Goal: Information Seeking & Learning: Learn about a topic

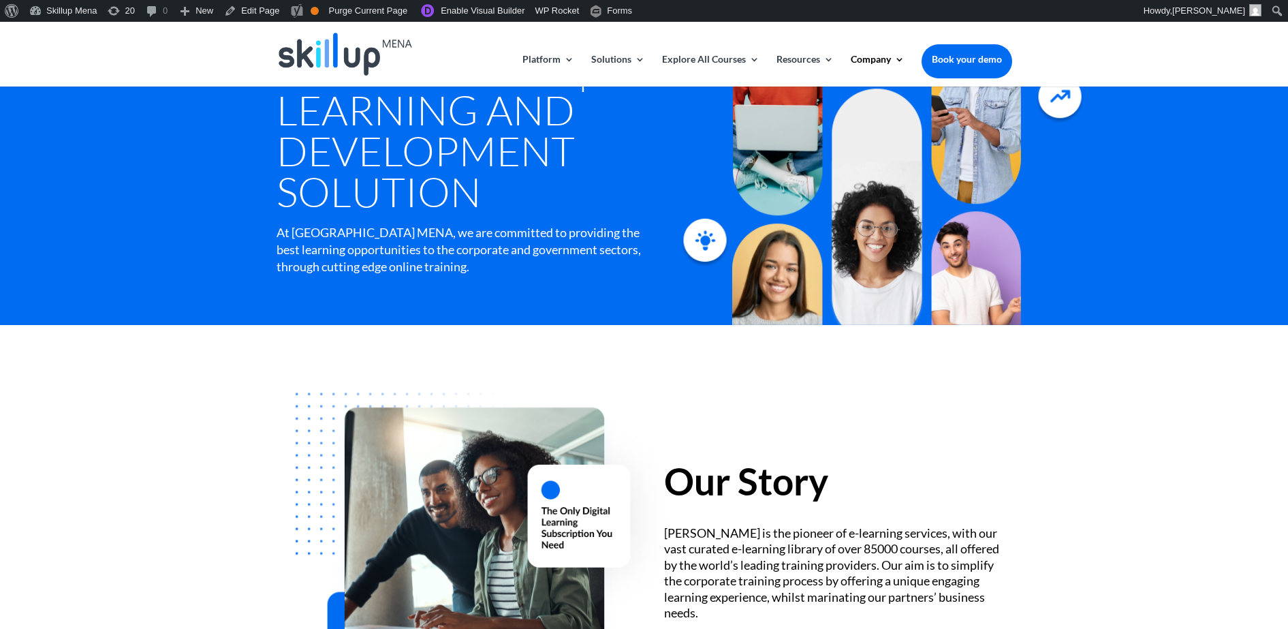
scroll to position [255, 0]
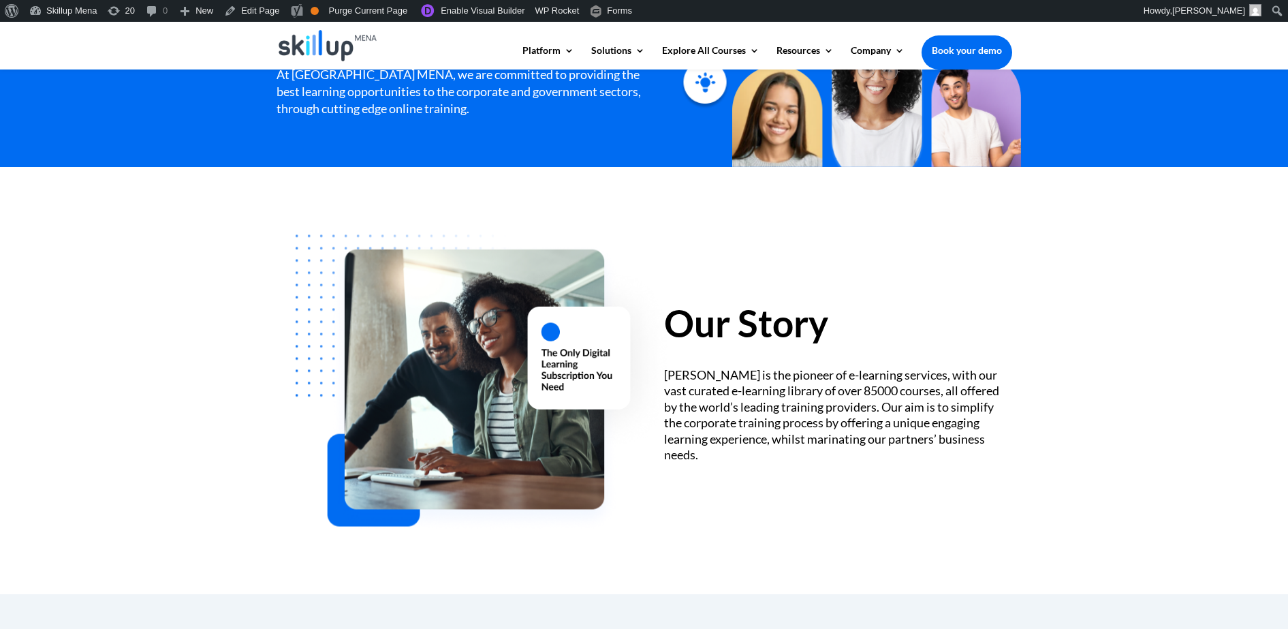
click at [738, 323] on h2 "Our Story" at bounding box center [837, 327] width 347 height 44
drag, startPoint x: 738, startPoint y: 323, endPoint x: 782, endPoint y: 418, distance: 105.2
click at [775, 464] on div "Our Story SkillUp MENA is the pioneer of e-learning services, with our vast cur…" at bounding box center [645, 381] width 736 height 354
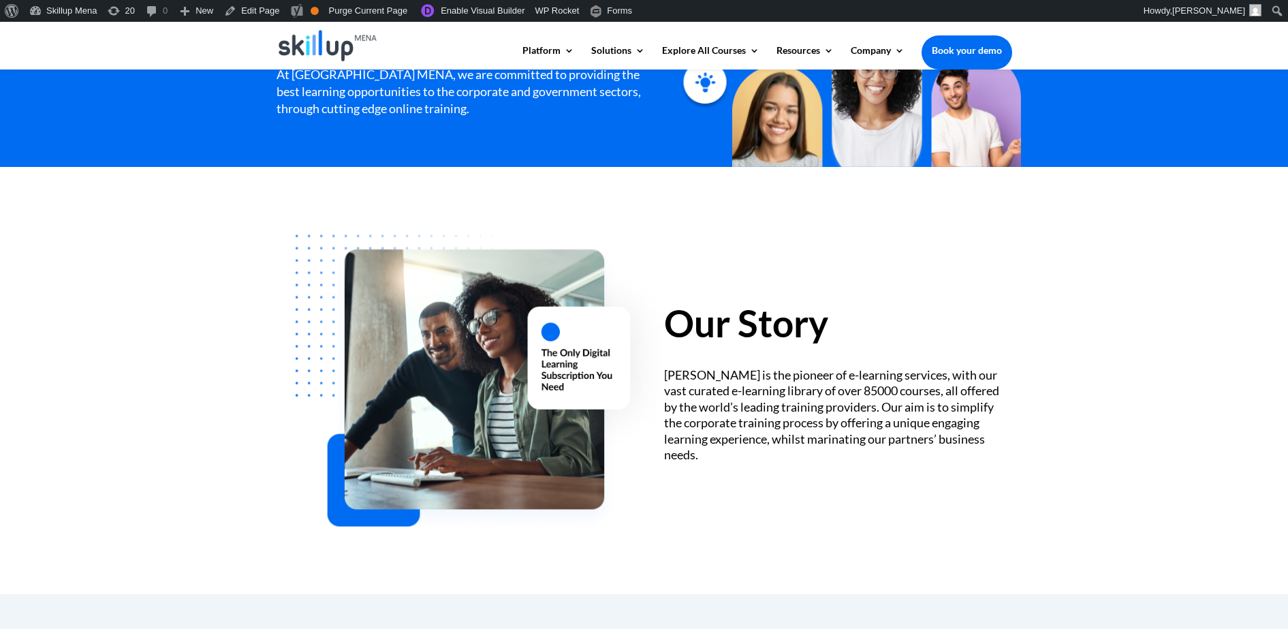
click at [788, 406] on div "SkillUp MENA is the pioneer of e-learning services, with our vast curated e-lea…" at bounding box center [837, 414] width 347 height 95
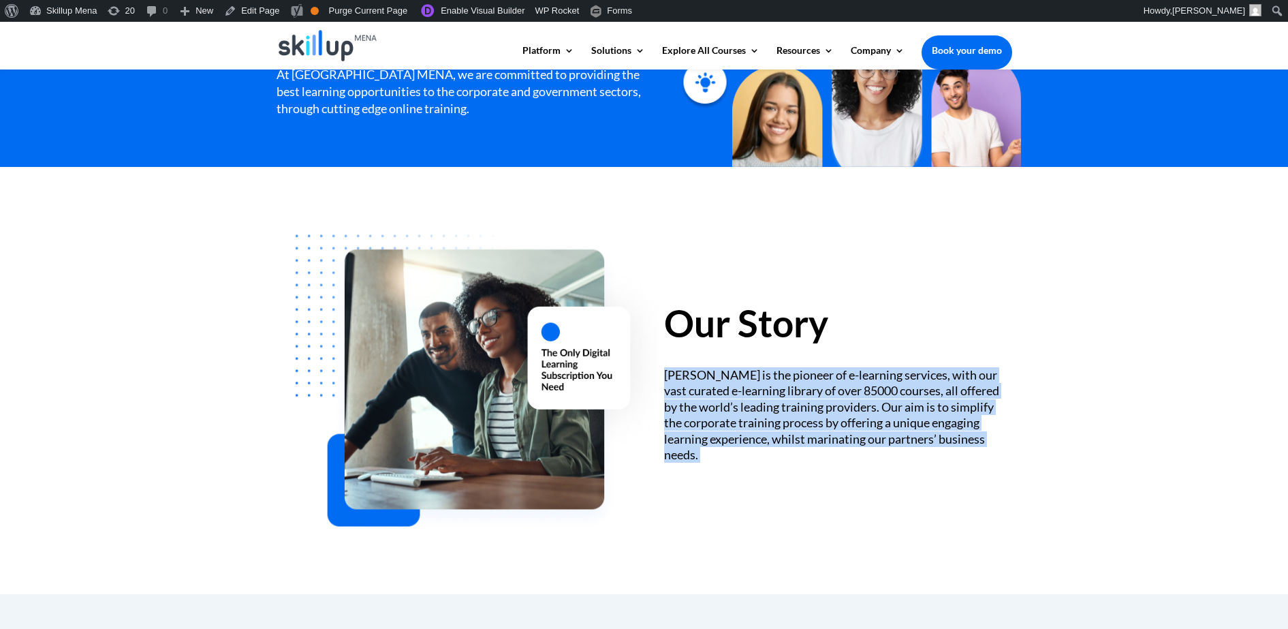
click at [788, 406] on div "SkillUp MENA is the pioneer of e-learning services, with our vast curated e-lea…" at bounding box center [837, 414] width 347 height 95
copy div "SkillUp MENA is the pioneer of e-learning services, with our vast curated e-lea…"
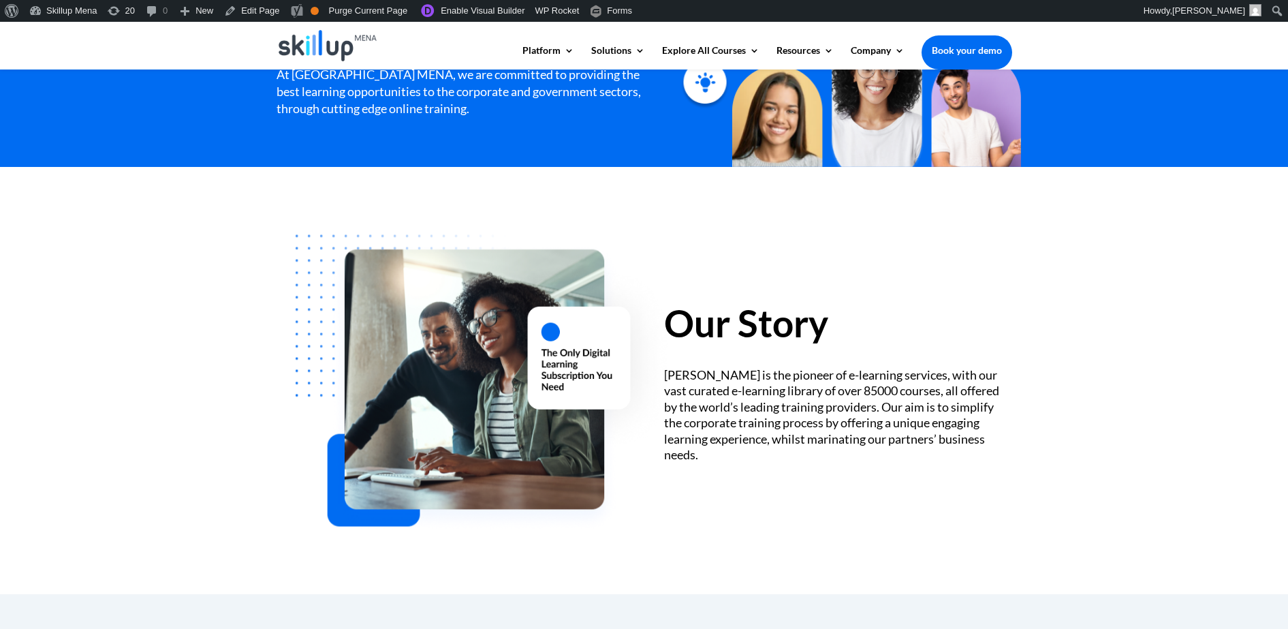
click at [718, 332] on h2 "Our Story" at bounding box center [837, 327] width 347 height 44
click at [980, 494] on div "Our Story SkillUp MENA is the pioneer of e-learning services, with our vast cur…" at bounding box center [645, 381] width 736 height 354
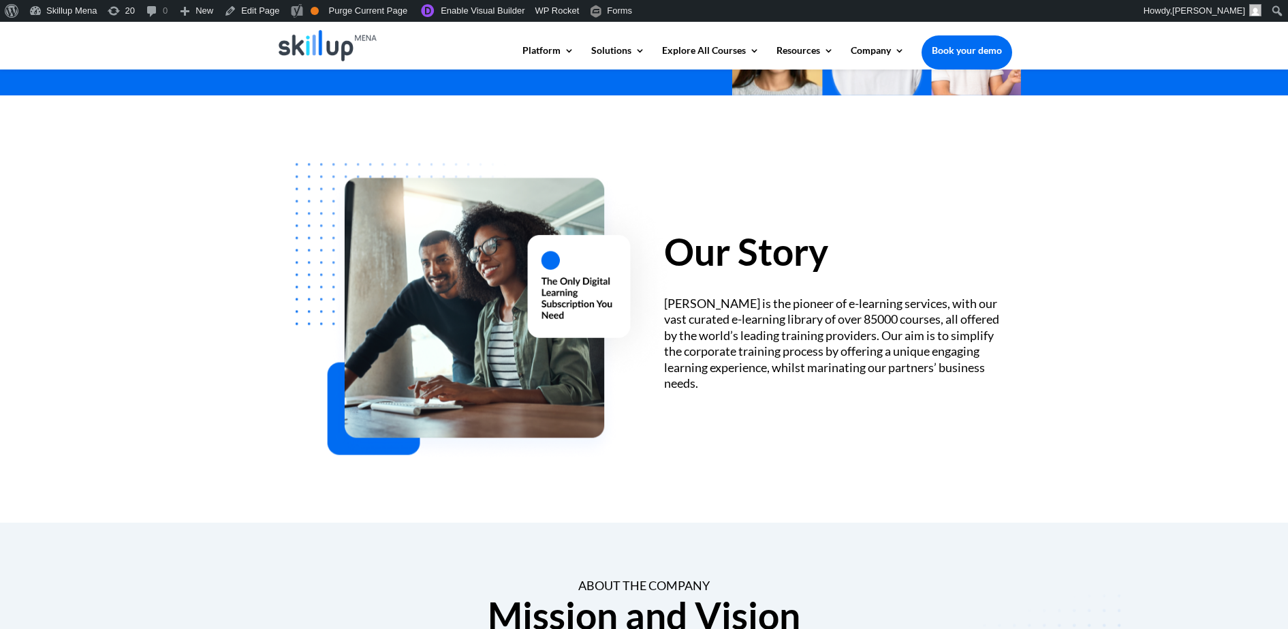
scroll to position [330, 0]
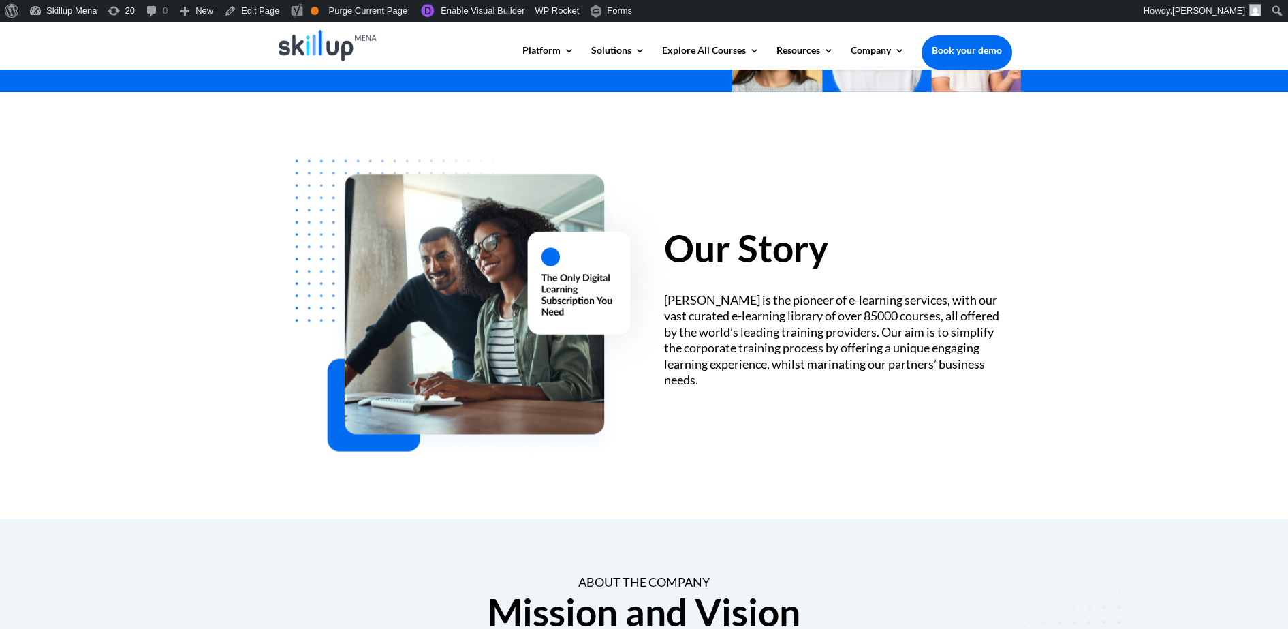
drag, startPoint x: 1195, startPoint y: 187, endPoint x: 1181, endPoint y: 173, distance: 19.8
click at [1188, 180] on div "Our Story SkillUp MENA is the pioneer of e-learning services, with our vast cur…" at bounding box center [644, 305] width 1288 height 427
drag, startPoint x: 997, startPoint y: 321, endPoint x: 997, endPoint y: 285, distance: 36.1
click at [997, 304] on div "SkillUp MENA is the pioneer of e-learning services, with our vast curated e-lea…" at bounding box center [837, 339] width 347 height 95
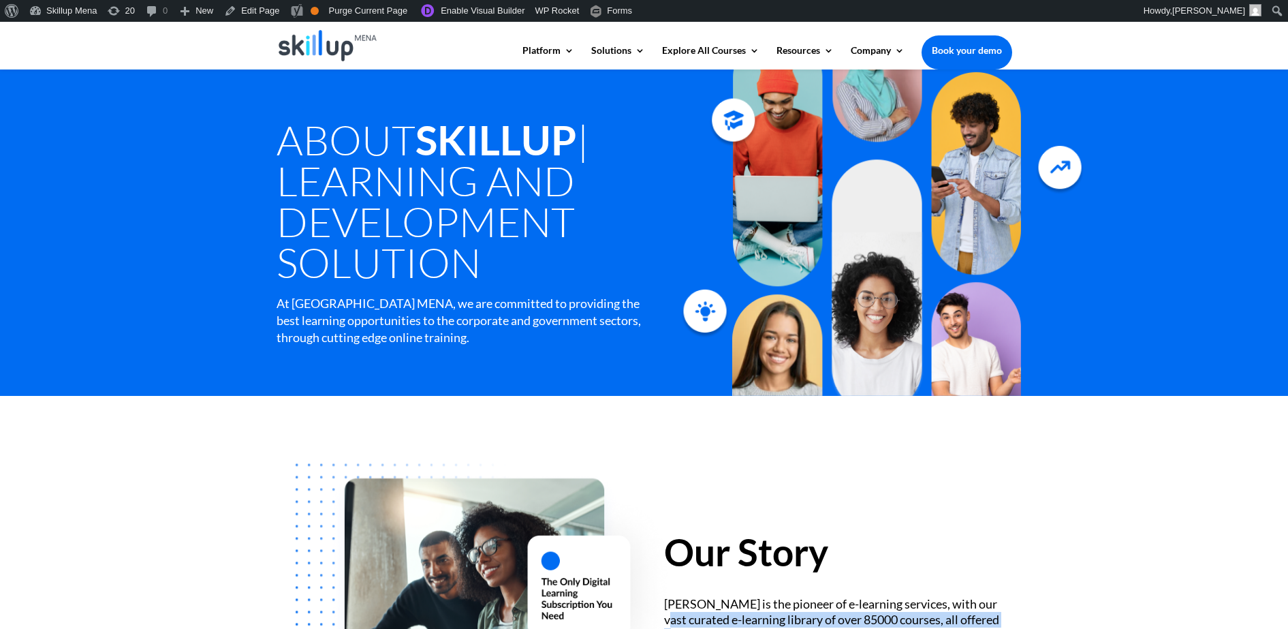
scroll to position [0, 0]
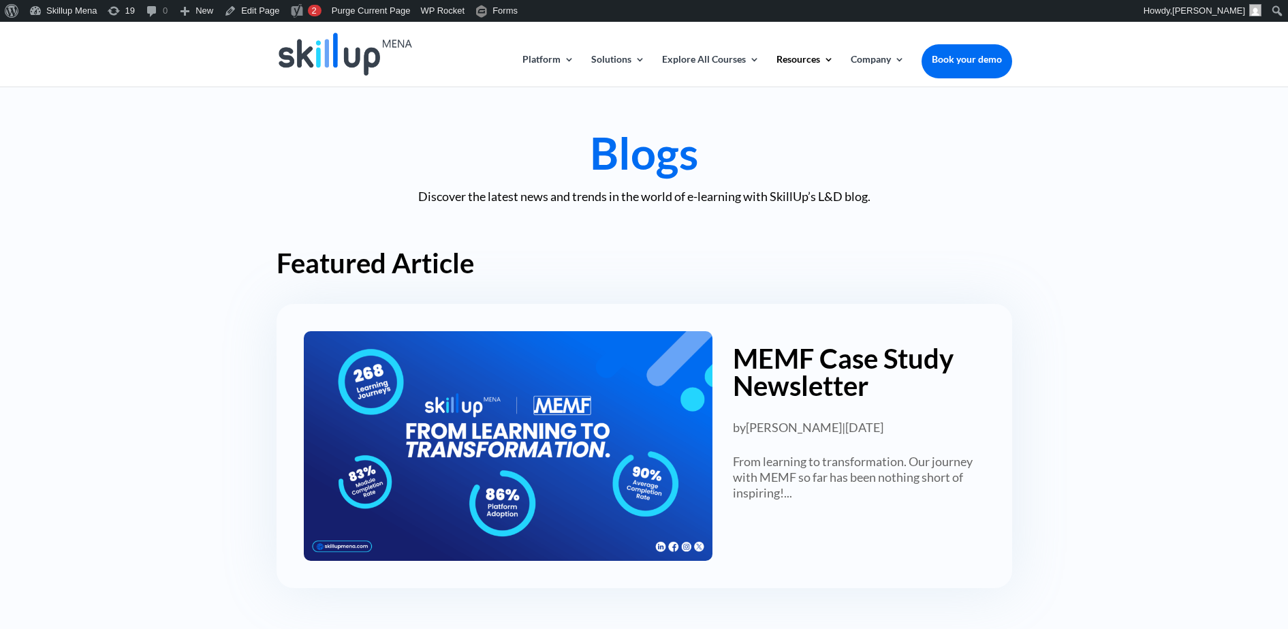
drag, startPoint x: 1164, startPoint y: 168, endPoint x: 1077, endPoint y: 174, distance: 87.5
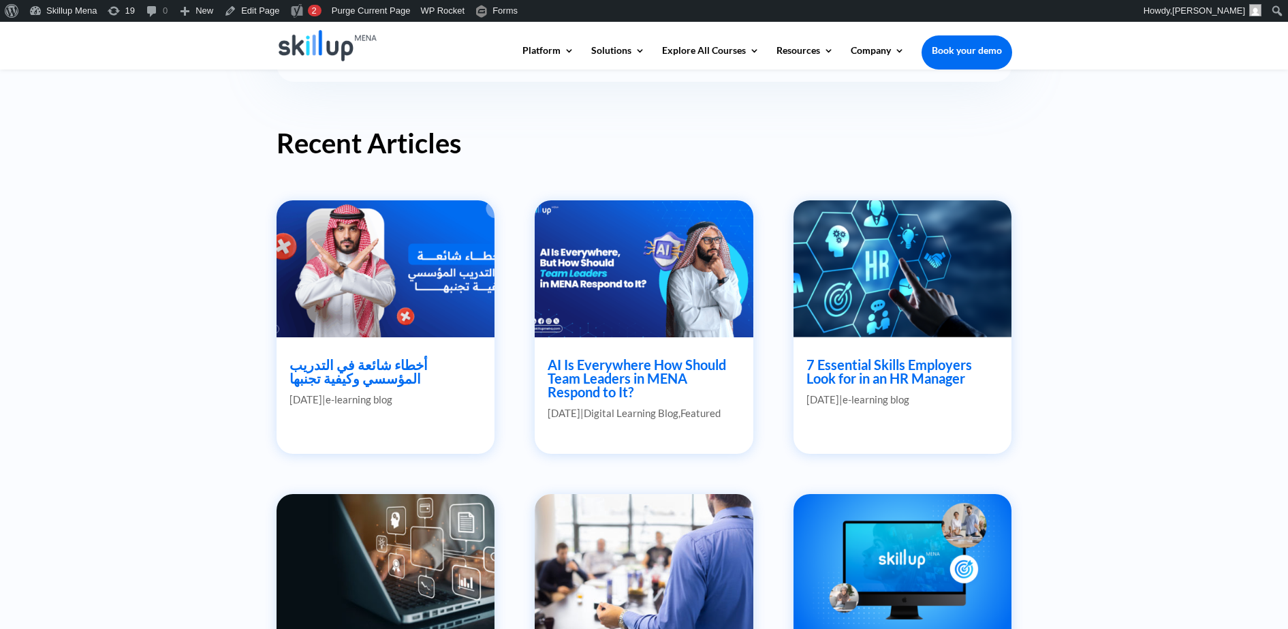
scroll to position [426, 0]
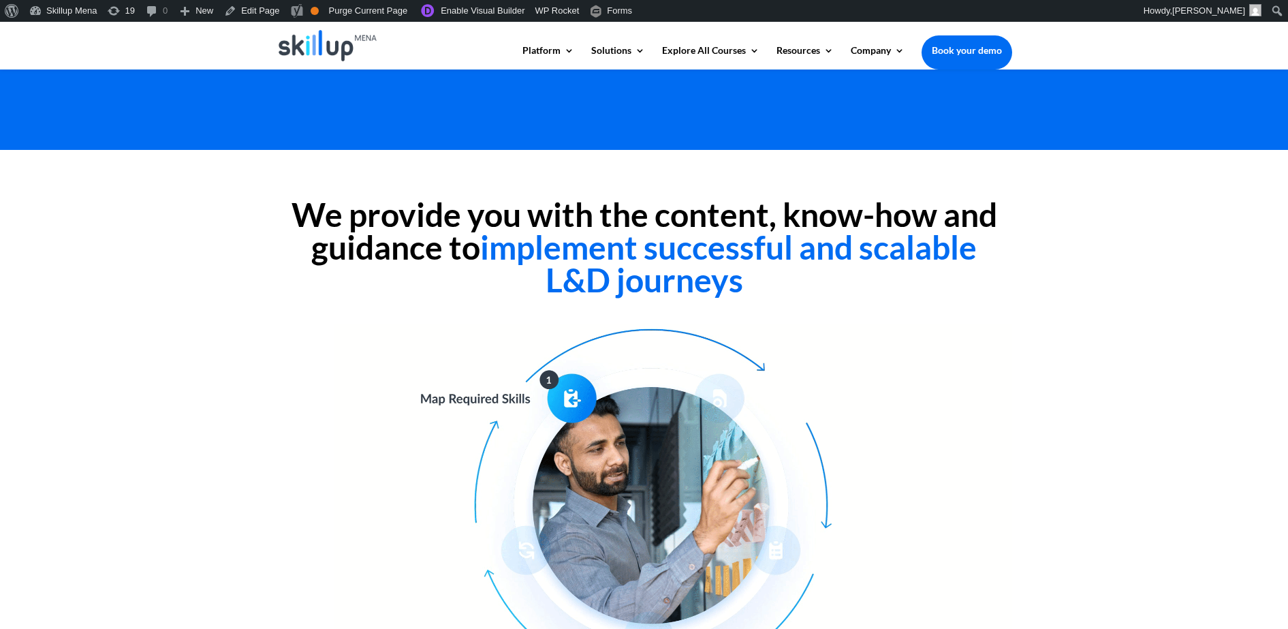
scroll to position [426, 0]
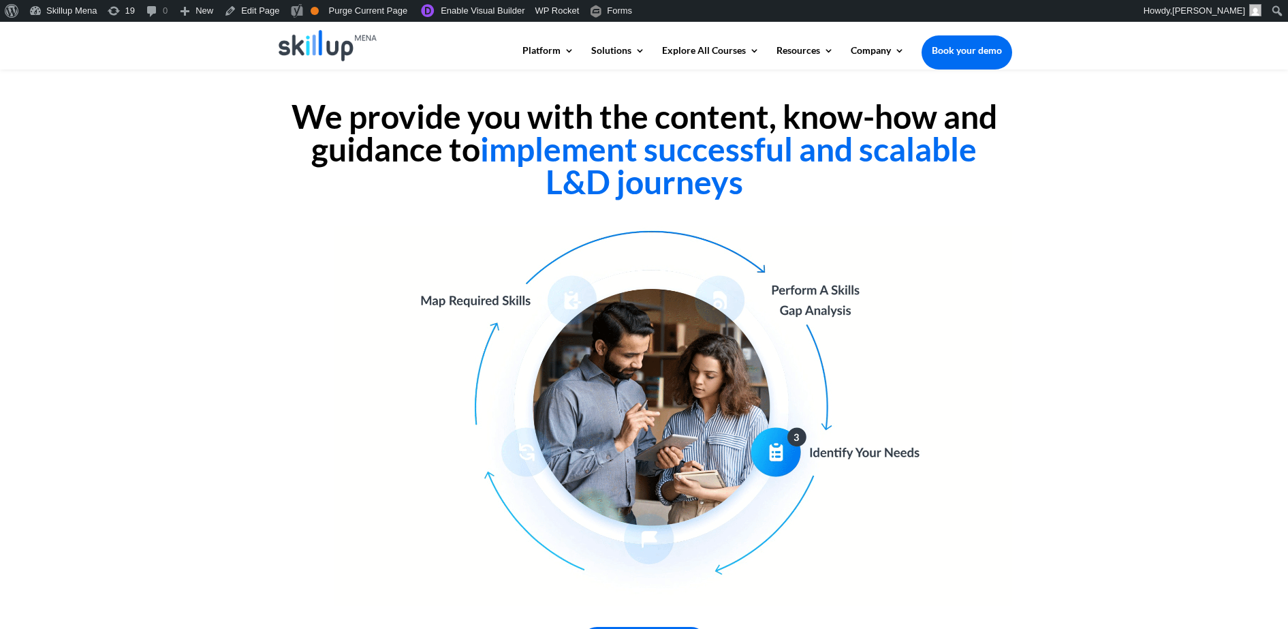
click at [536, 119] on h2 "We provide you with the content, know-how and guidance to implement successful …" at bounding box center [645, 152] width 736 height 105
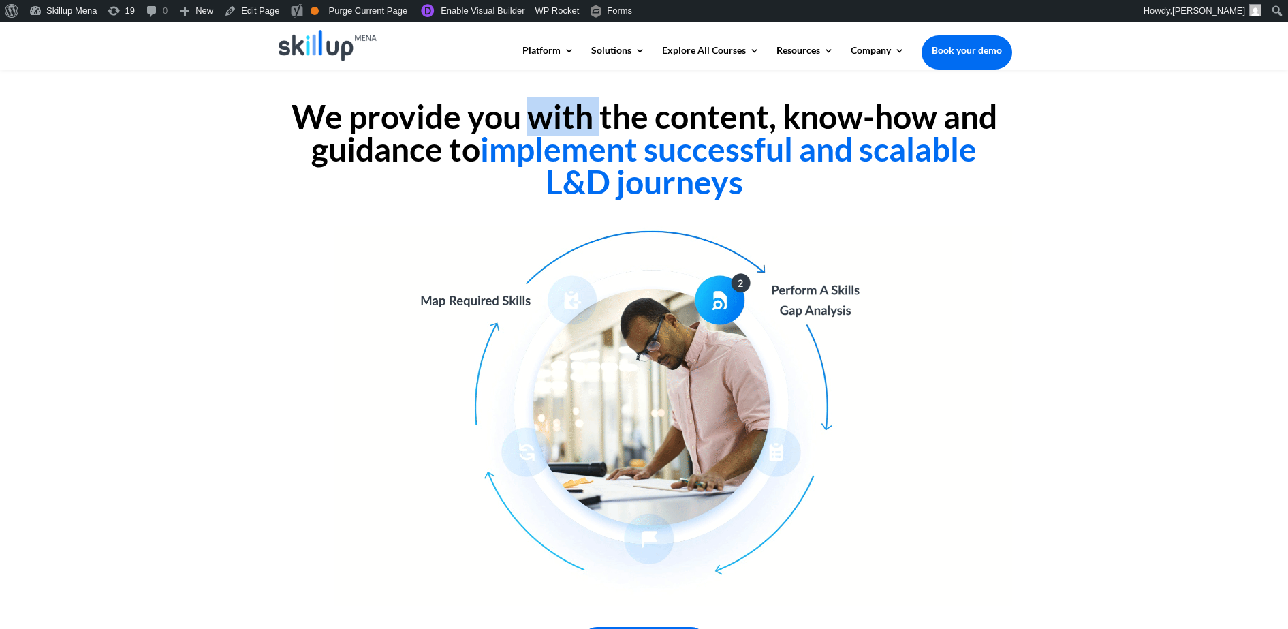
click at [536, 119] on h2 "We provide you with the content, know-how and guidance to implement successful …" at bounding box center [645, 152] width 736 height 105
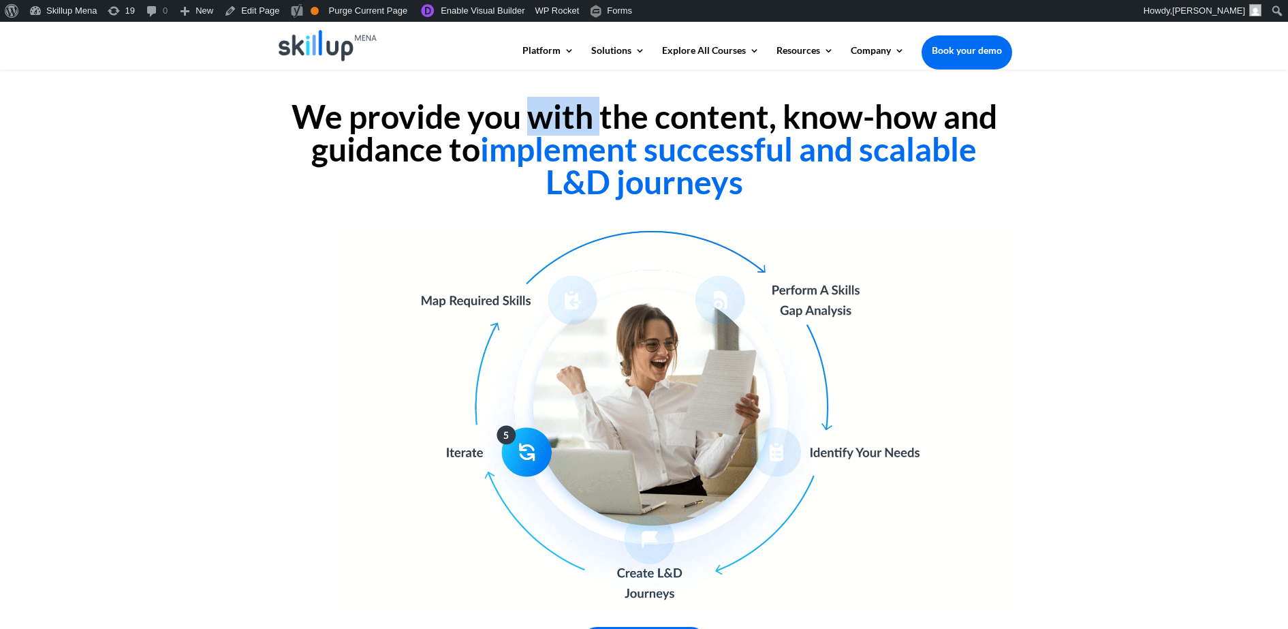
drag, startPoint x: 536, startPoint y: 119, endPoint x: 908, endPoint y: 296, distance: 412.3
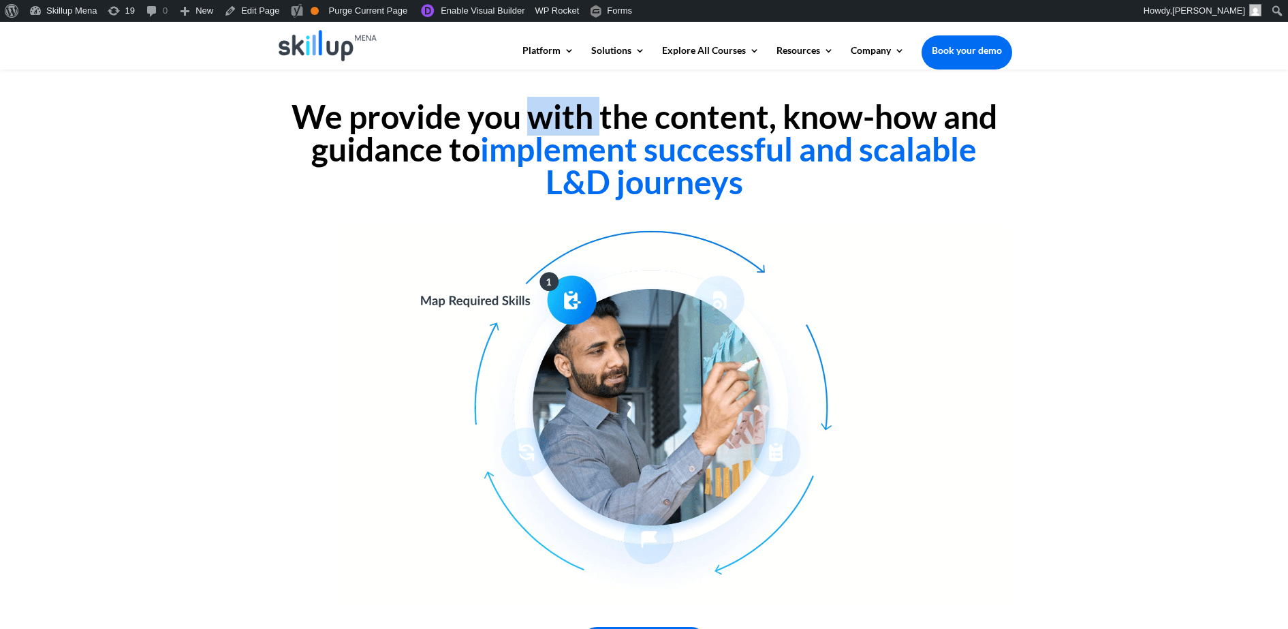
click at [536, 119] on h2 "We provide you with the content, know-how and guidance to implement successful …" at bounding box center [645, 152] width 736 height 105
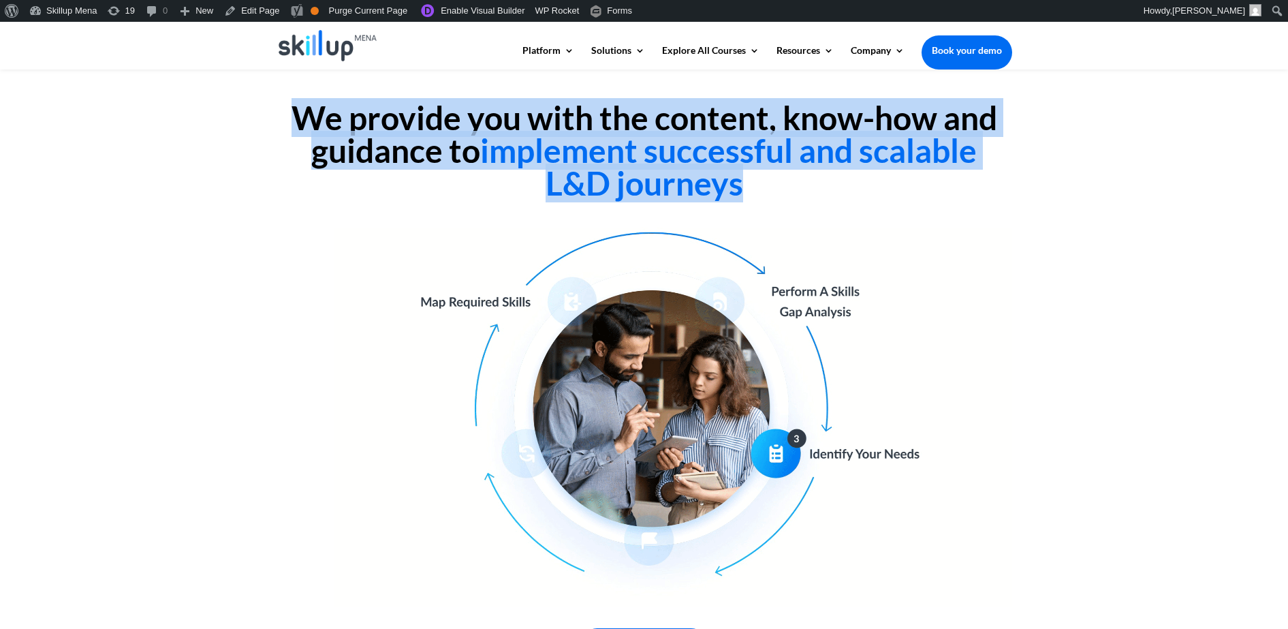
scroll to position [255, 0]
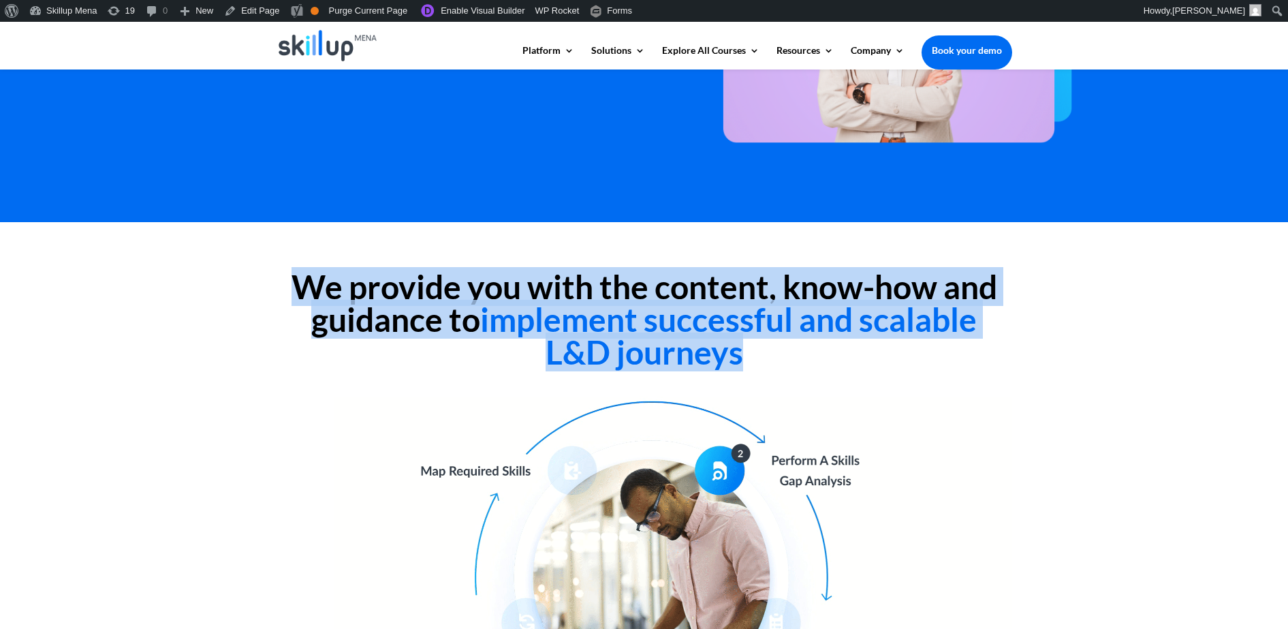
click at [598, 292] on h2 "We provide you with the content, know-how and guidance to implement successful …" at bounding box center [645, 322] width 736 height 105
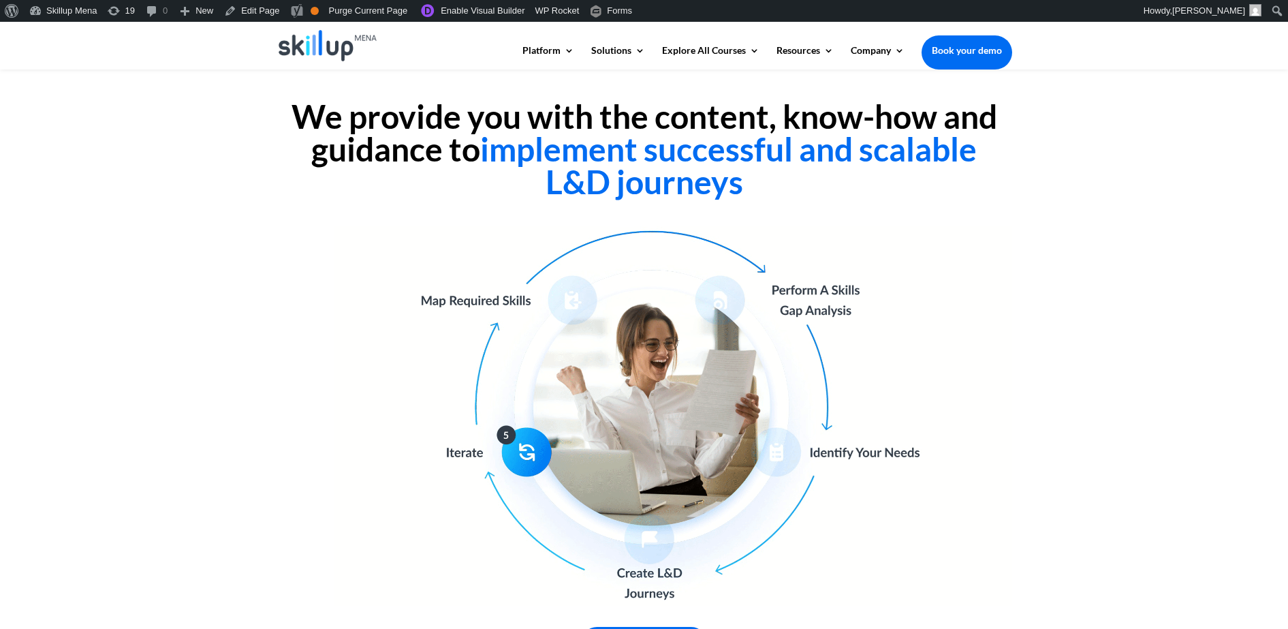
click at [625, 218] on div "We provide you with the content, know-how and guidance to implement successful …" at bounding box center [645, 379] width 736 height 559
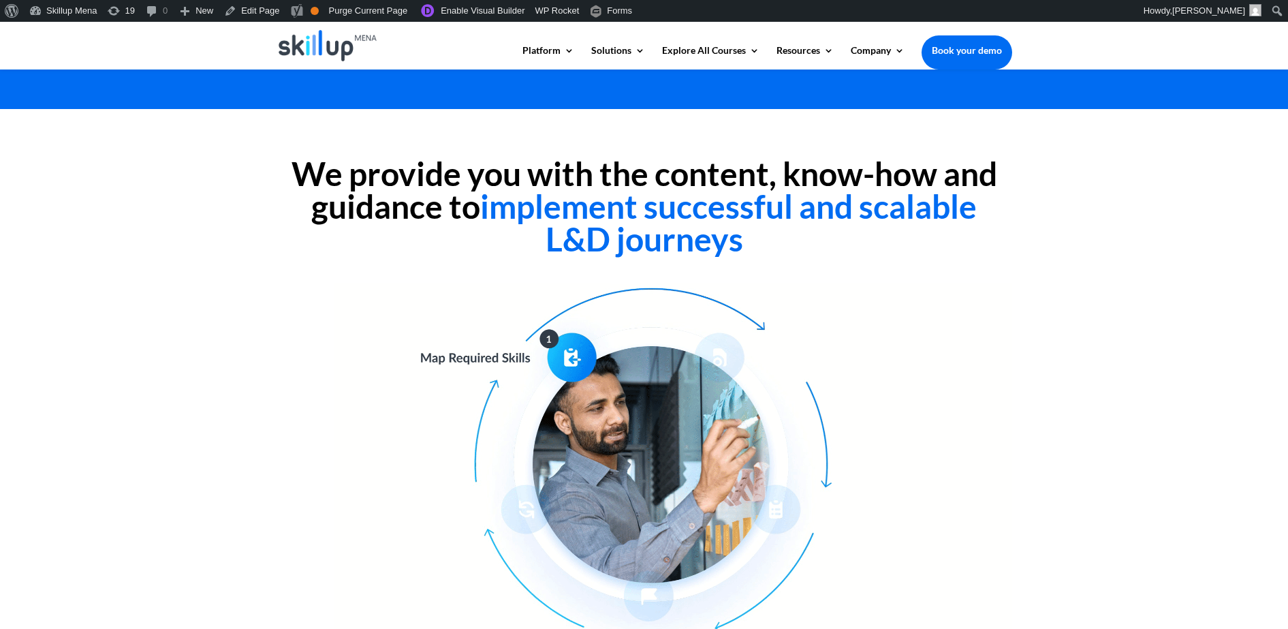
scroll to position [341, 0]
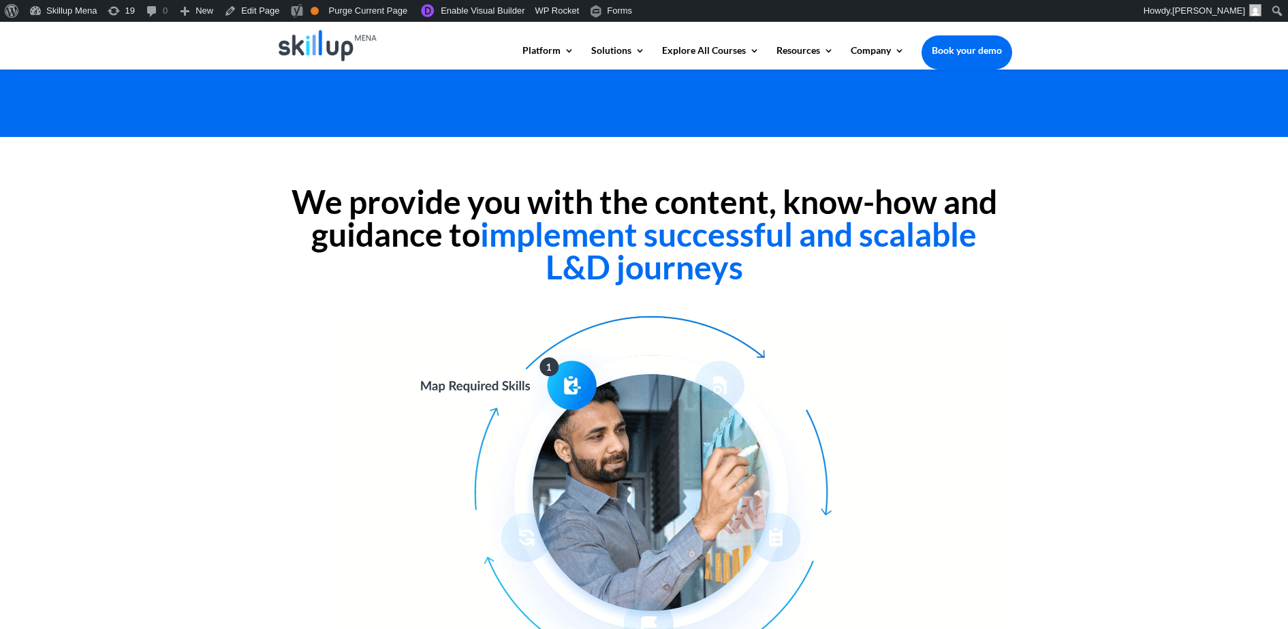
click at [579, 266] on span "implement successful and scalable L&D journeys" at bounding box center [728, 251] width 497 height 72
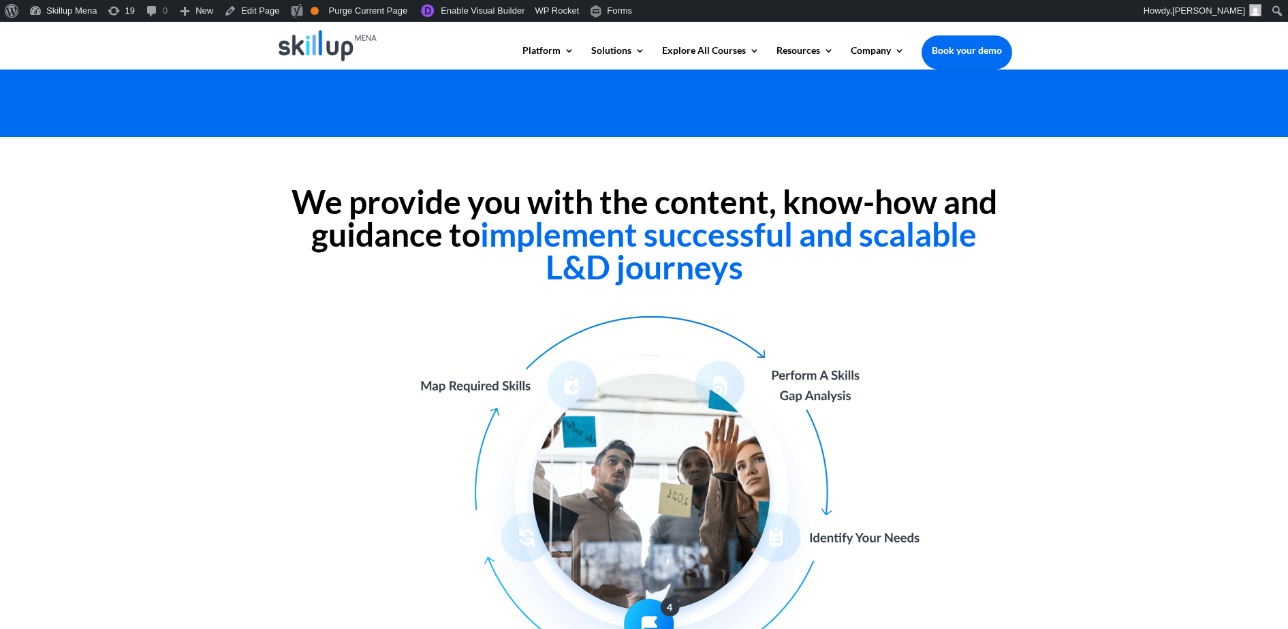
click at [555, 260] on span "implement successful and scalable L&D journeys" at bounding box center [728, 251] width 497 height 72
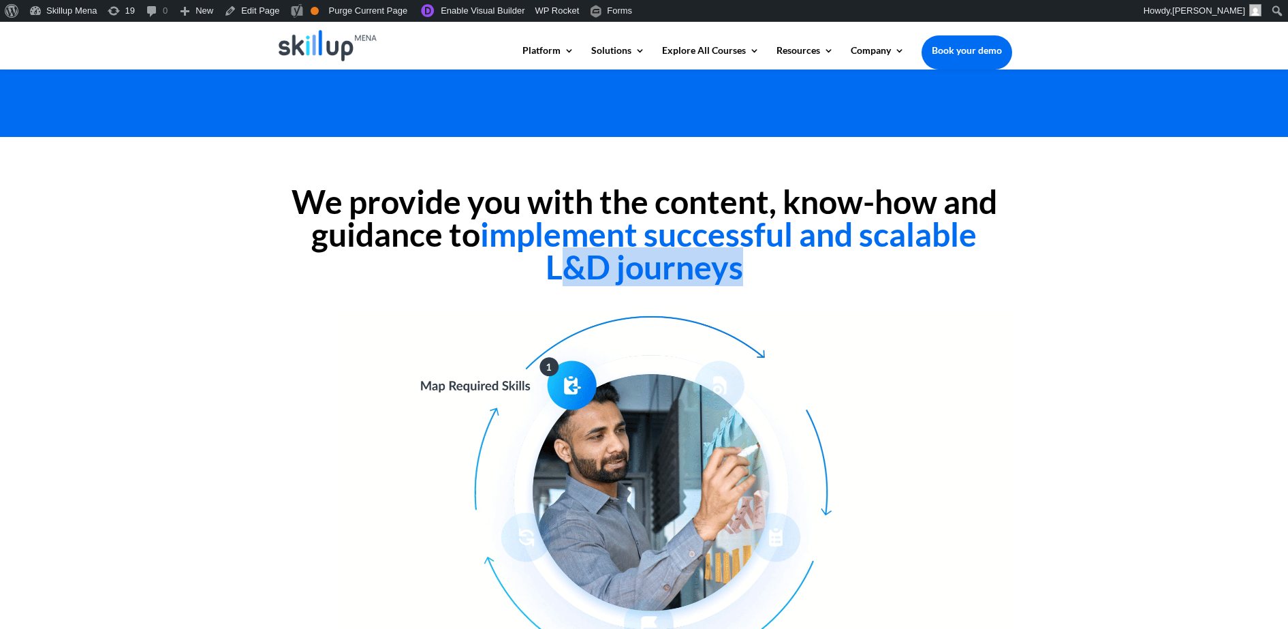
drag, startPoint x: 555, startPoint y: 260, endPoint x: 809, endPoint y: 275, distance: 253.9
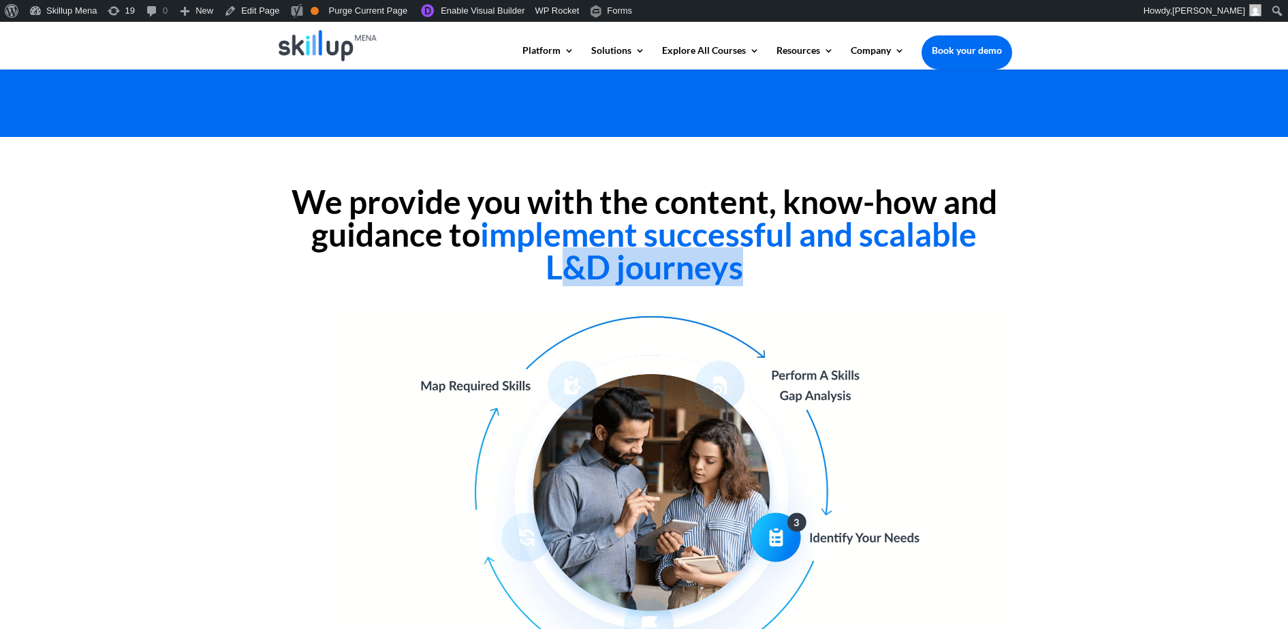
click at [809, 275] on h2 "We provide you with the content, know-how and guidance to implement successful …" at bounding box center [645, 237] width 736 height 105
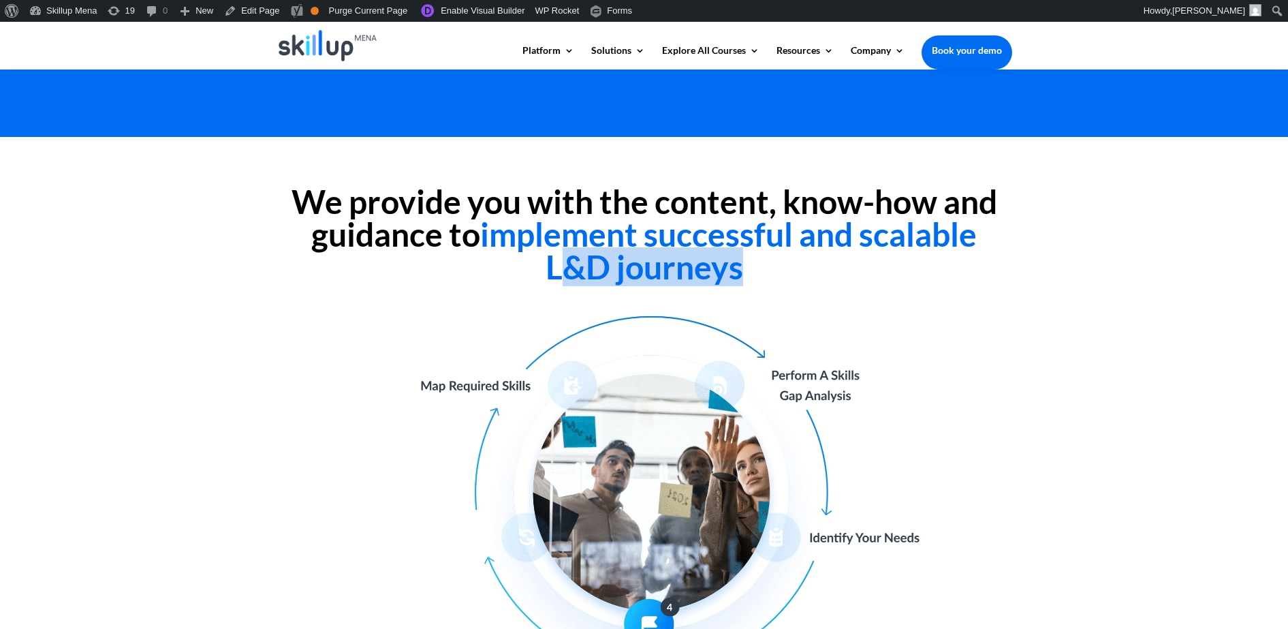
copy div "&D journeys"
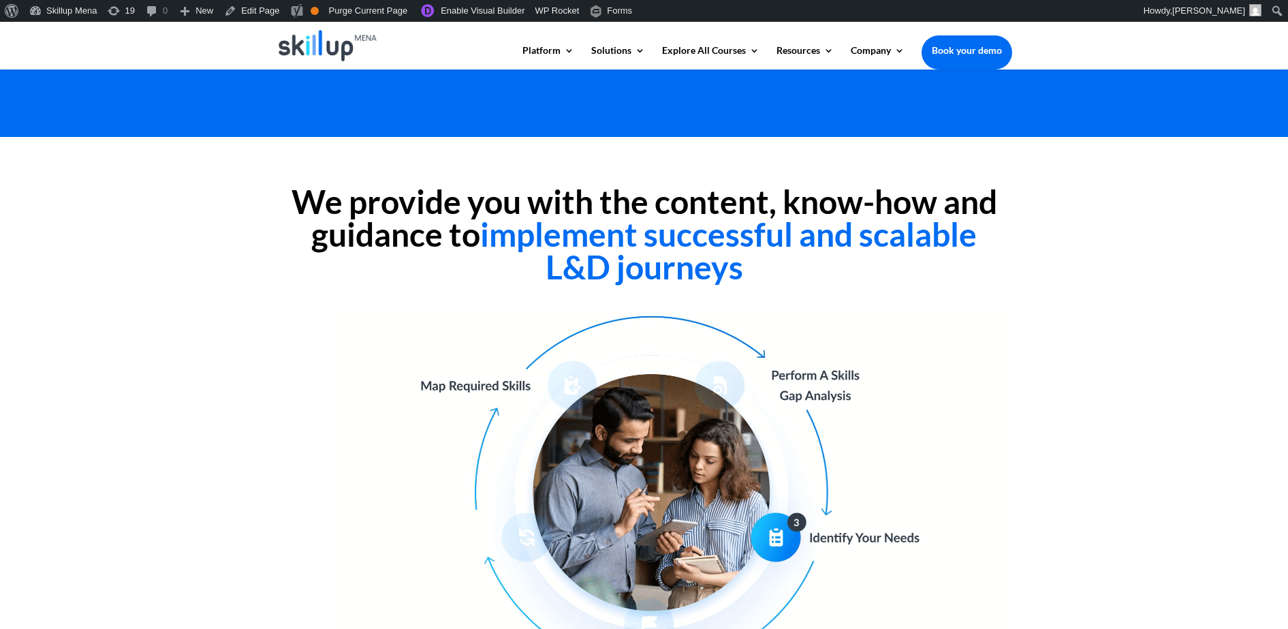
click at [518, 275] on h2 "We provide you with the content, know-how and guidance to implement successful …" at bounding box center [645, 237] width 736 height 105
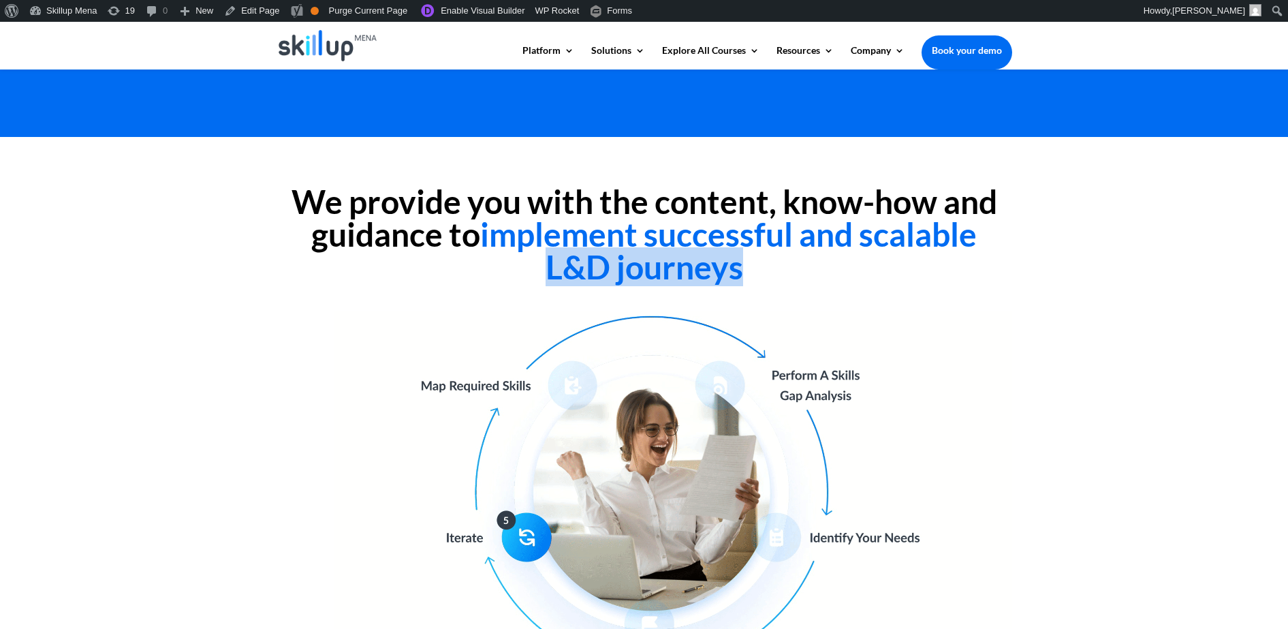
copy span "L&D journeys"
drag, startPoint x: 531, startPoint y: 265, endPoint x: 745, endPoint y: 278, distance: 215.0
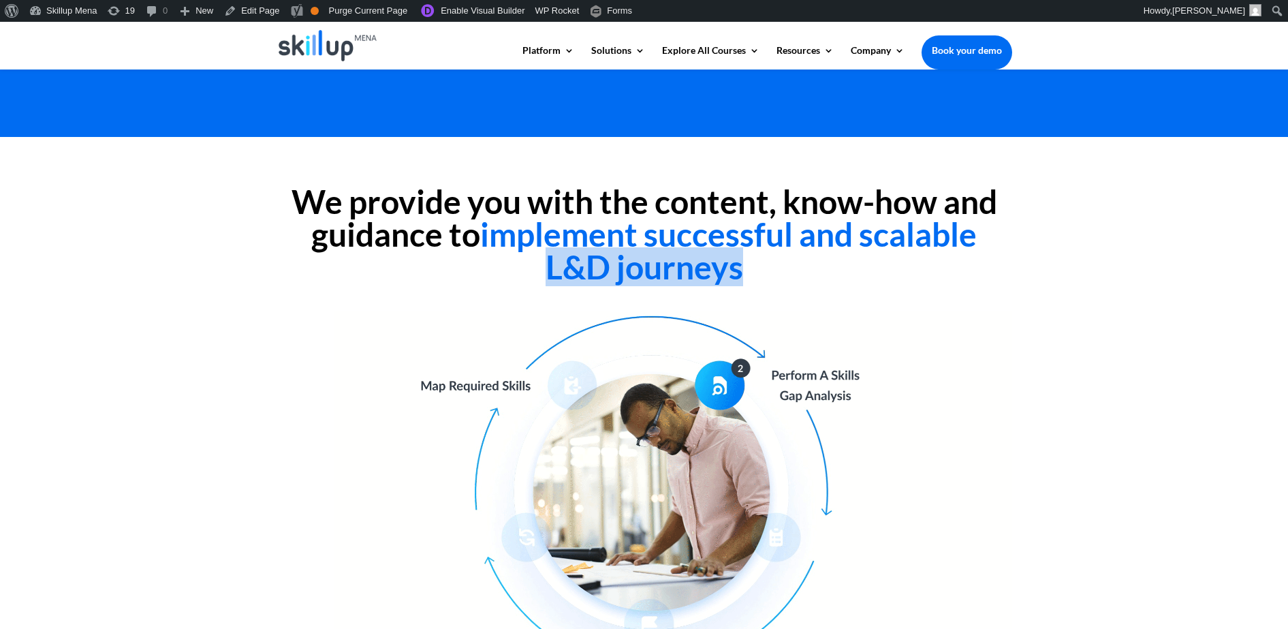
click at [745, 278] on h2 "We provide you with the content, know-how and guidance to implement successful …" at bounding box center [645, 237] width 736 height 105
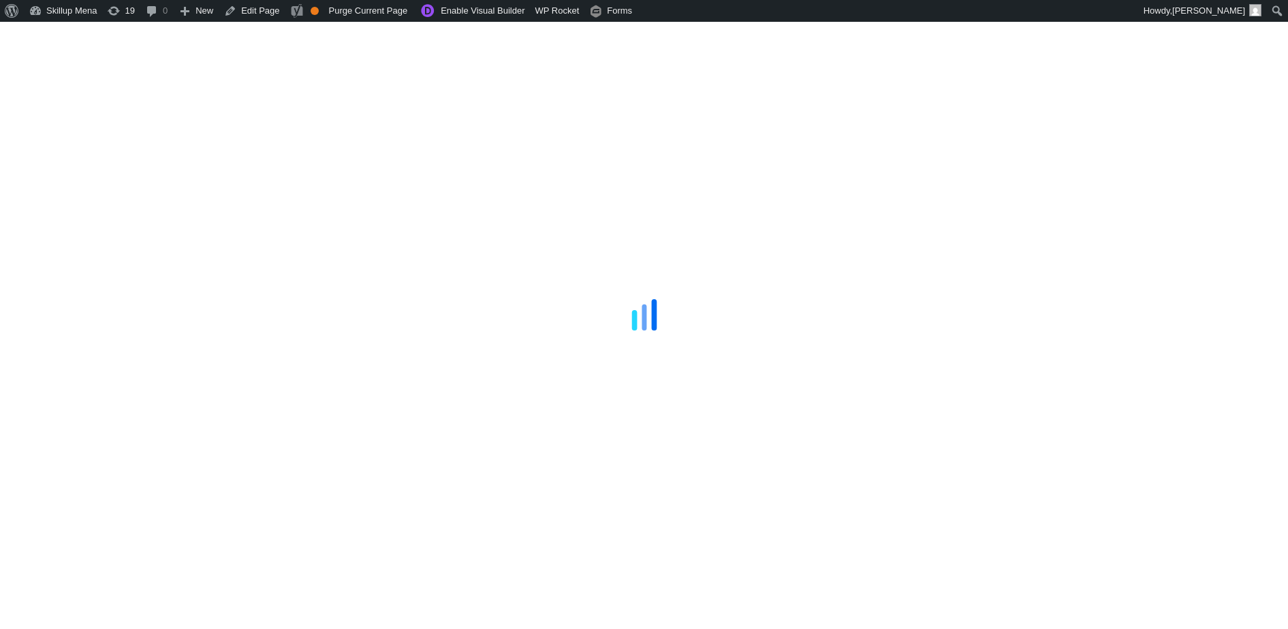
drag, startPoint x: 1149, startPoint y: 156, endPoint x: 1143, endPoint y: 153, distance: 7.0
click at [1148, 154] on div at bounding box center [644, 314] width 1288 height 629
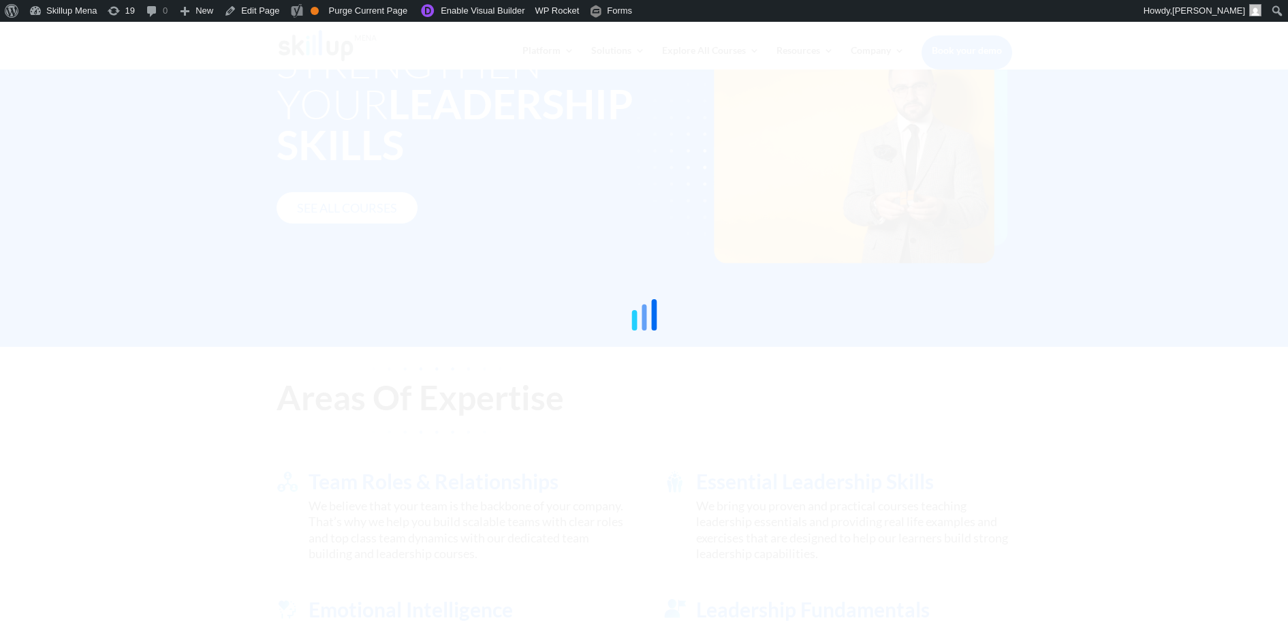
scroll to position [170, 0]
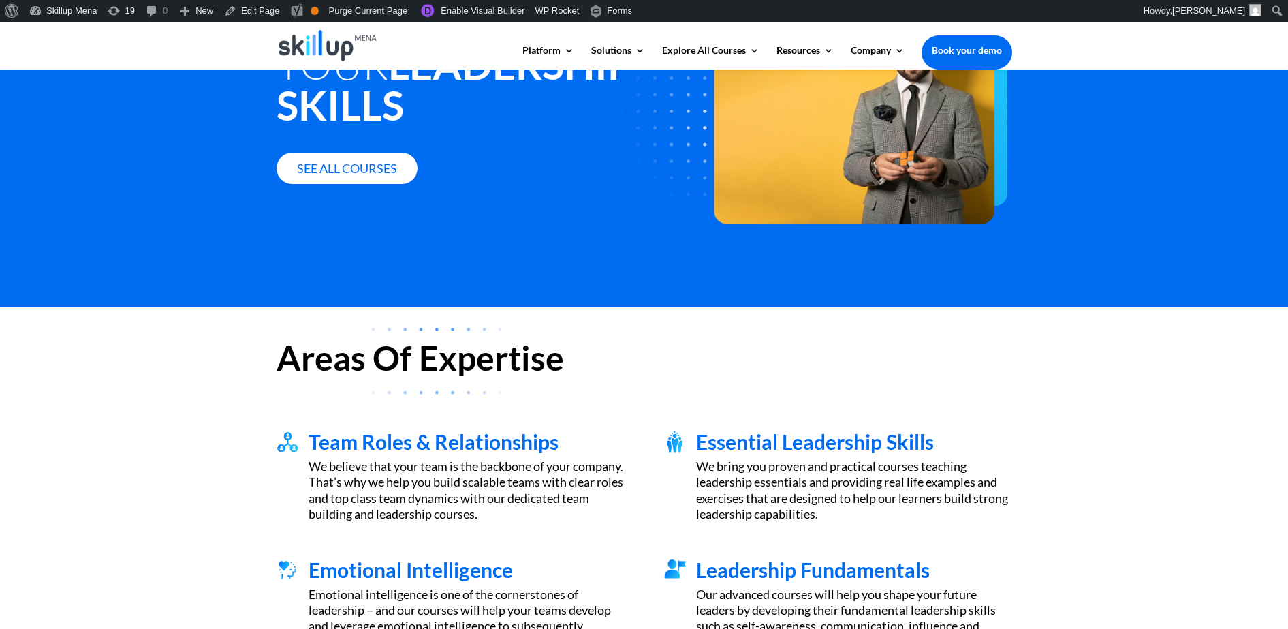
click at [1171, 398] on div "Areas Of Expertise Team Roles & Relationships We believe that your team is the …" at bounding box center [644, 519] width 1288 height 424
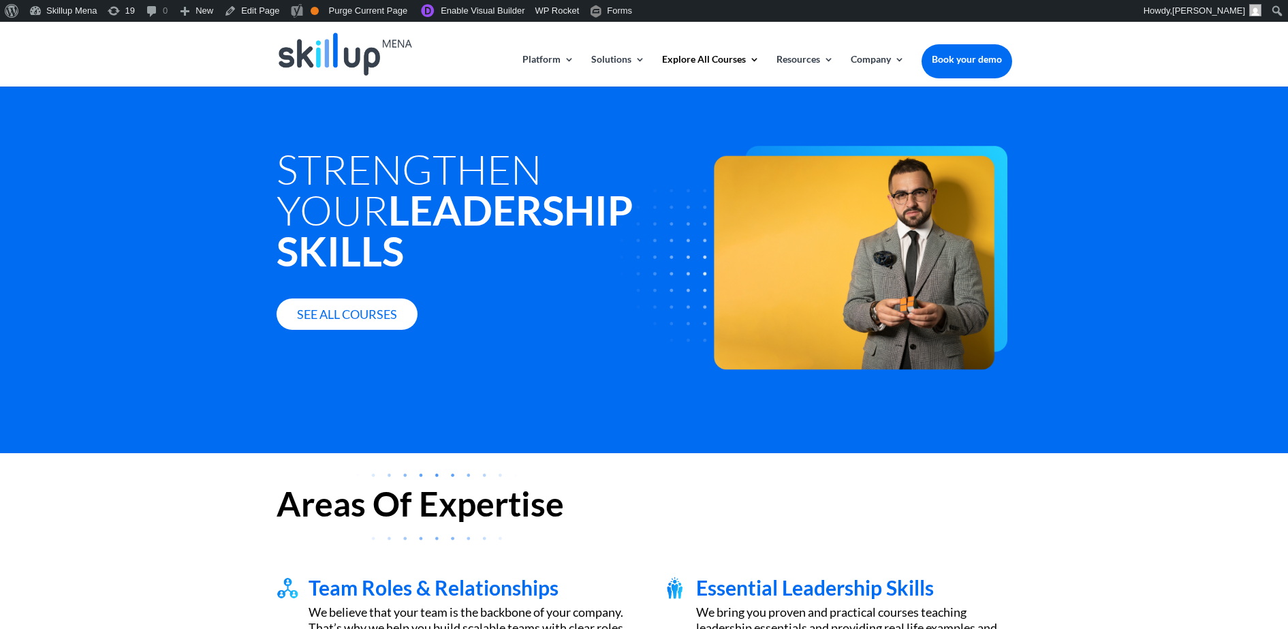
scroll to position [0, 0]
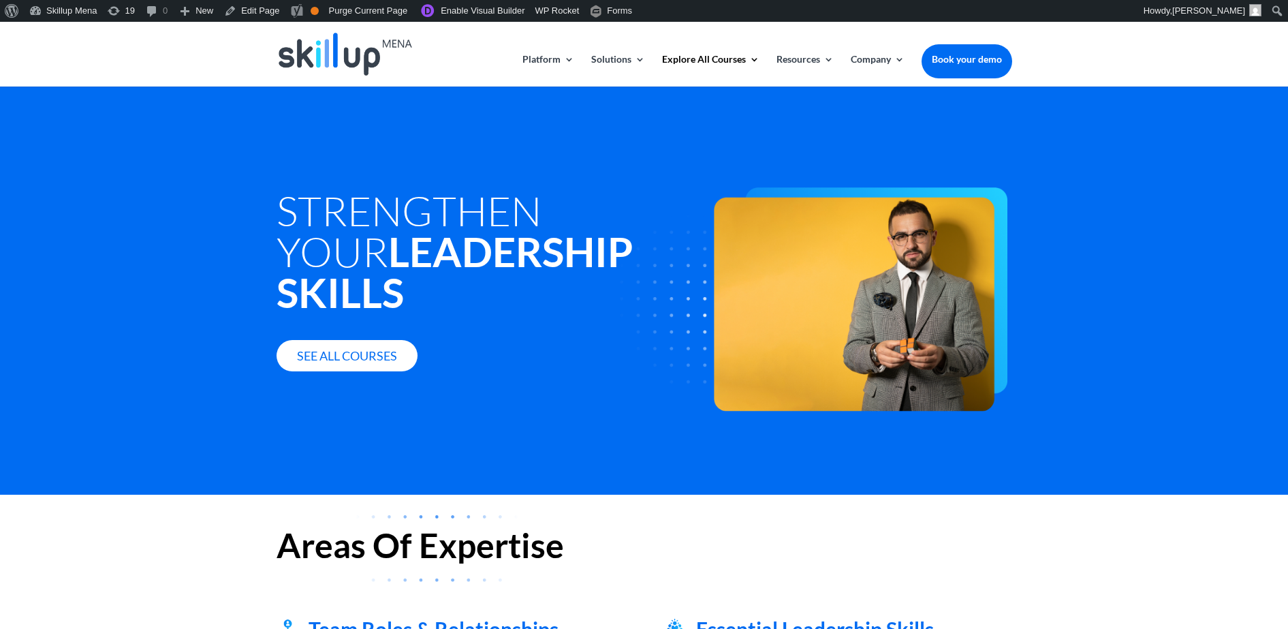
click at [313, 182] on div "Strengthen Your Leadership Skills See all courses" at bounding box center [489, 256] width 425 height 230
click at [314, 207] on h1 "Strengthen Your Leadership Skills" at bounding box center [489, 254] width 425 height 129
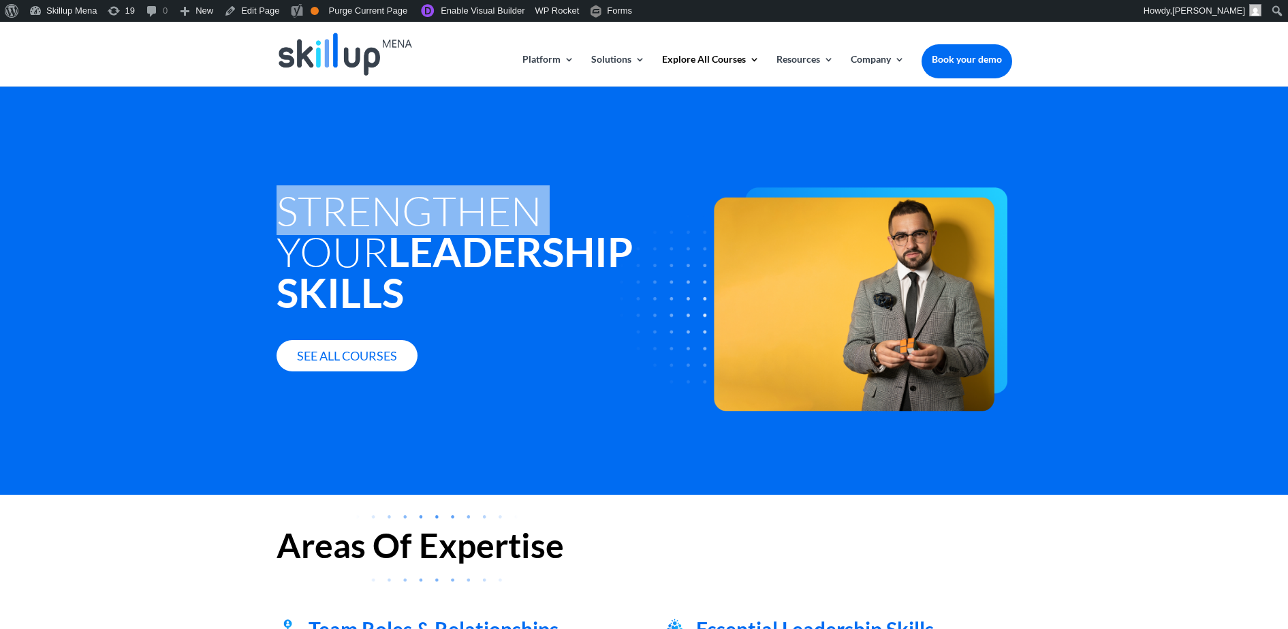
click at [314, 207] on h1 "Strengthen Your Leadership Skills" at bounding box center [489, 254] width 425 height 129
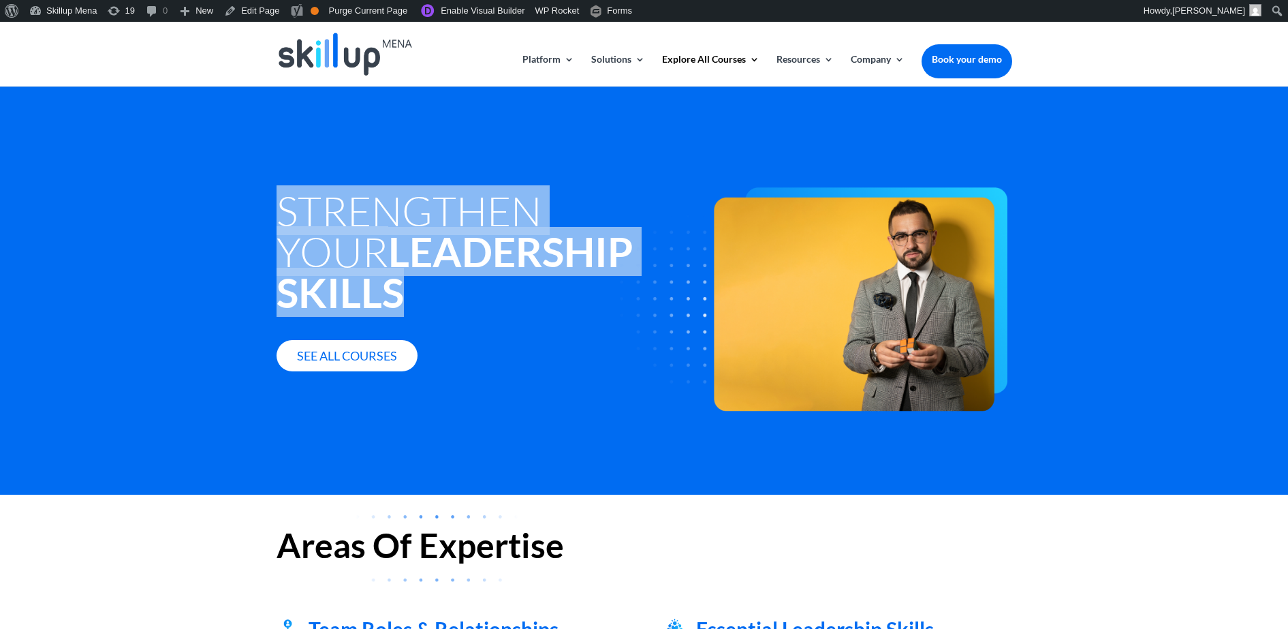
click at [314, 207] on h1 "Strengthen Your Leadership Skills" at bounding box center [489, 254] width 425 height 129
copy div "Strengthen Your Leadership Skills"
